Goal: Find specific page/section: Find specific page/section

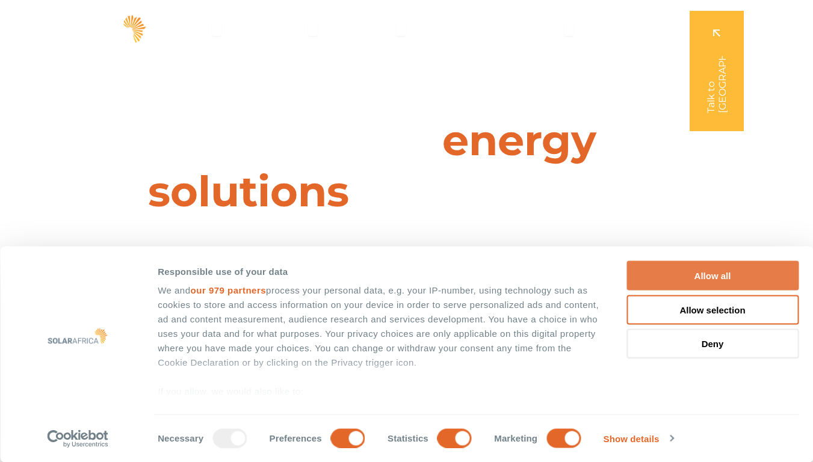
click at [717, 276] on button "Allow all" at bounding box center [713, 275] width 172 height 29
